Goal: Complete application form

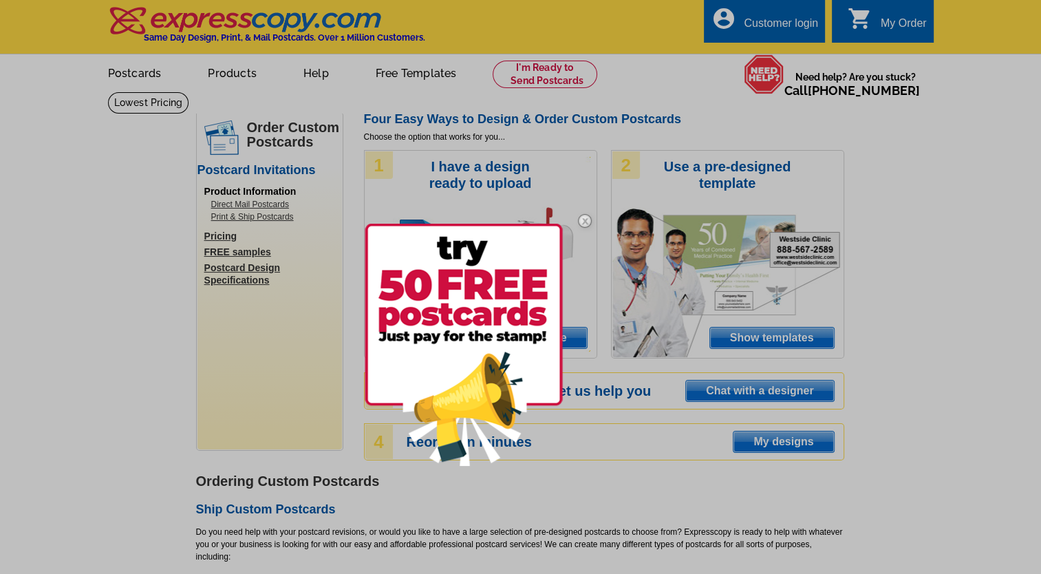
click at [916, 314] on div at bounding box center [520, 287] width 1041 height 574
click at [484, 377] on img at bounding box center [464, 345] width 198 height 242
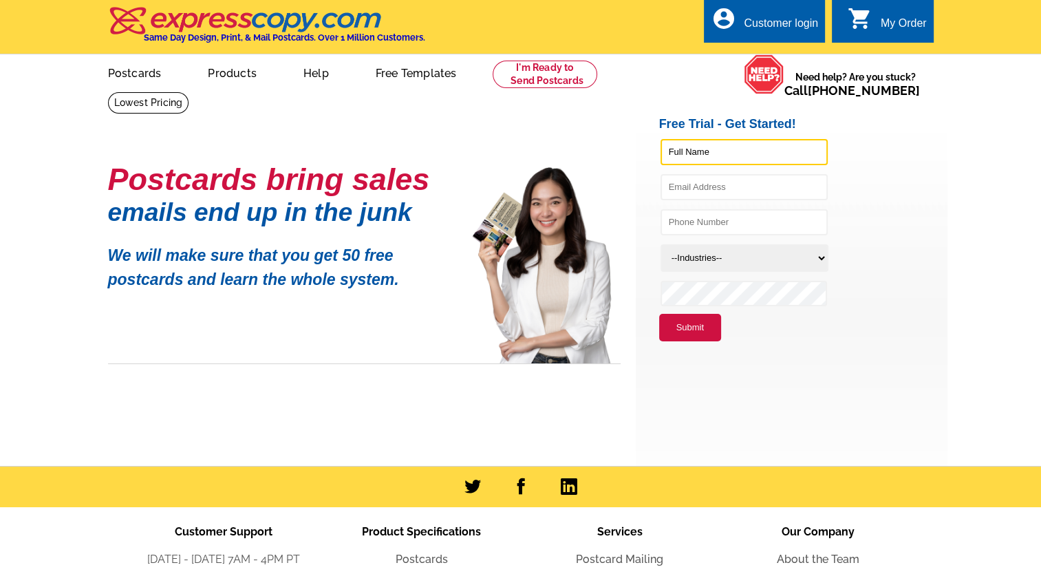
click at [771, 147] on input "text" at bounding box center [744, 152] width 167 height 26
type input "[PERSON_NAME] [PERSON_NAME] East"
type input "[EMAIL_ADDRESS][DOMAIN_NAME]"
type input "3175121095"
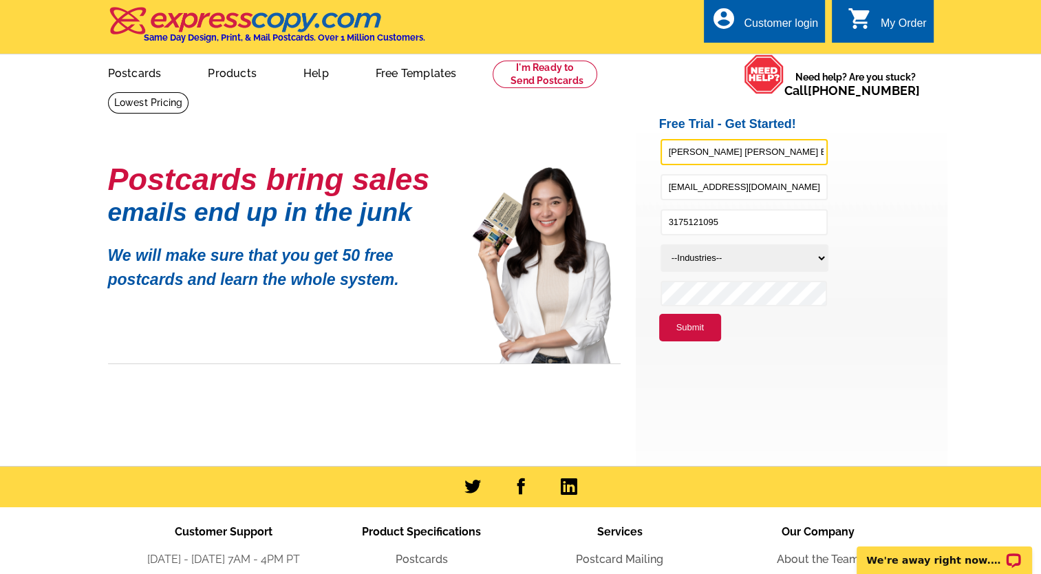
click at [718, 151] on input "[PERSON_NAME] [PERSON_NAME] East" at bounding box center [744, 152] width 167 height 26
type input "[PERSON_NAME]"
click at [818, 255] on select "--Industries-- Residential Real Estate Accounting Agriculture Architecture Arts…" at bounding box center [745, 258] width 168 height 28
select select "785"
click at [661, 244] on select "--Industries-- Residential Real Estate Accounting Agriculture Architecture Arts…" at bounding box center [745, 258] width 168 height 28
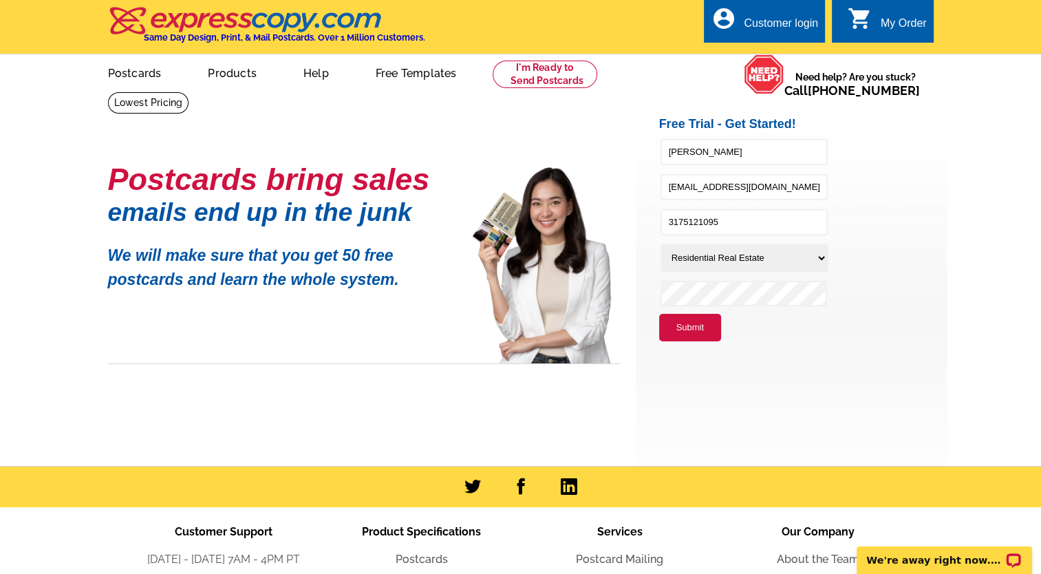
click at [944, 318] on main "Postcards bring sales emails end up in the junk We will make sure that you get …" at bounding box center [520, 279] width 1041 height 374
click at [686, 327] on button "Submit" at bounding box center [690, 328] width 62 height 28
click at [674, 346] on button "Submit" at bounding box center [690, 342] width 62 height 28
